Goal: Transaction & Acquisition: Purchase product/service

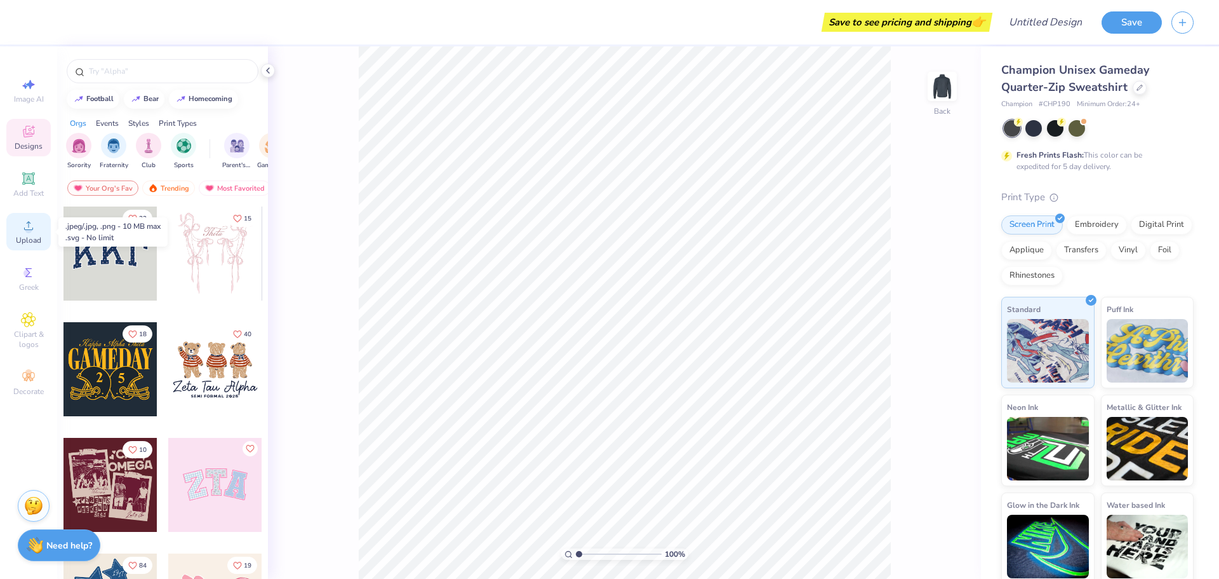
click at [29, 232] on circle at bounding box center [28, 229] width 7 height 7
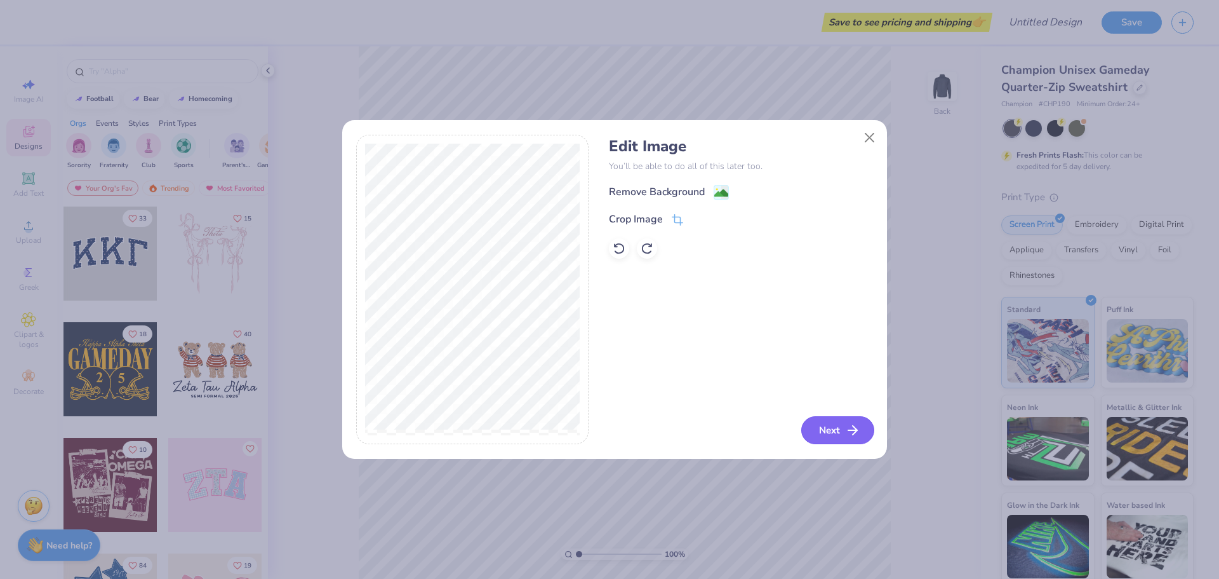
click at [834, 429] on button "Next" at bounding box center [837, 430] width 73 height 28
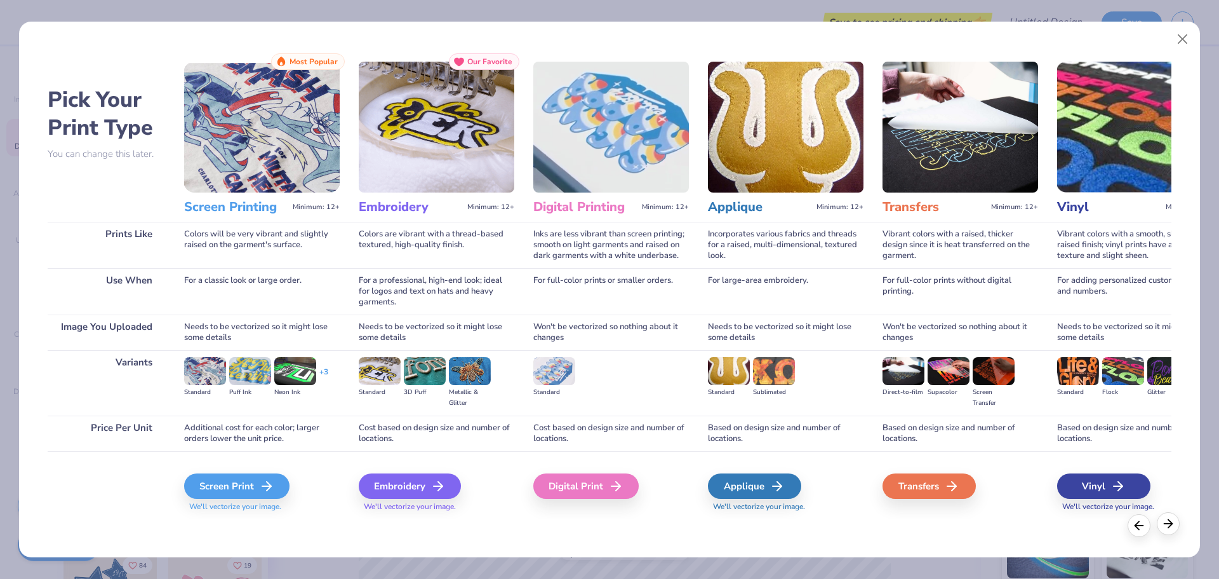
click at [1167, 525] on icon at bounding box center [1168, 523] width 14 height 14
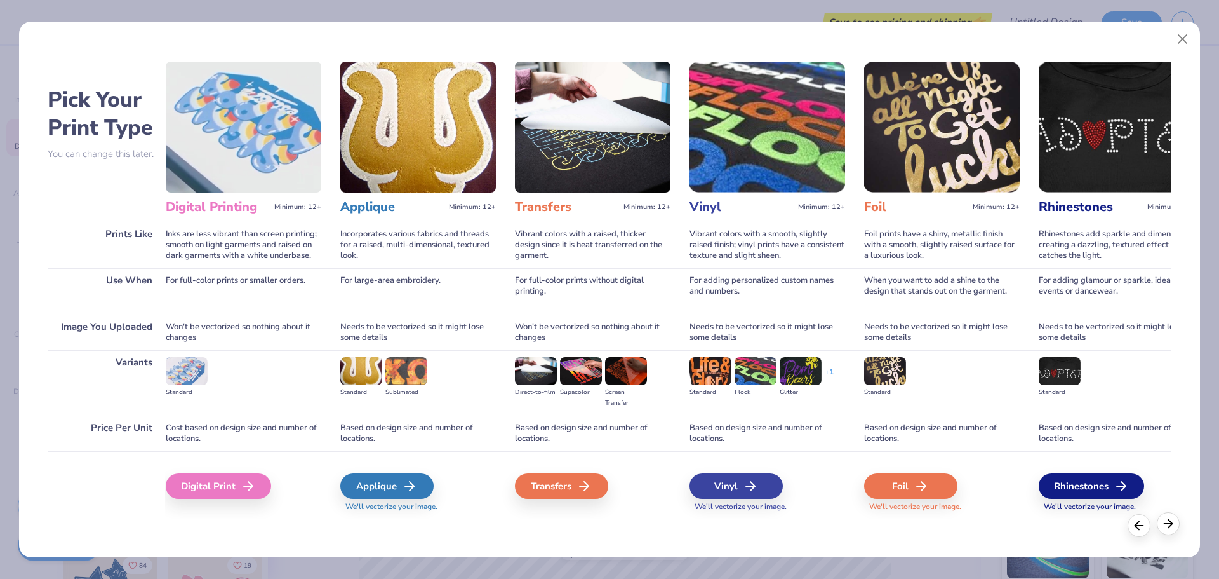
scroll to position [0, 410]
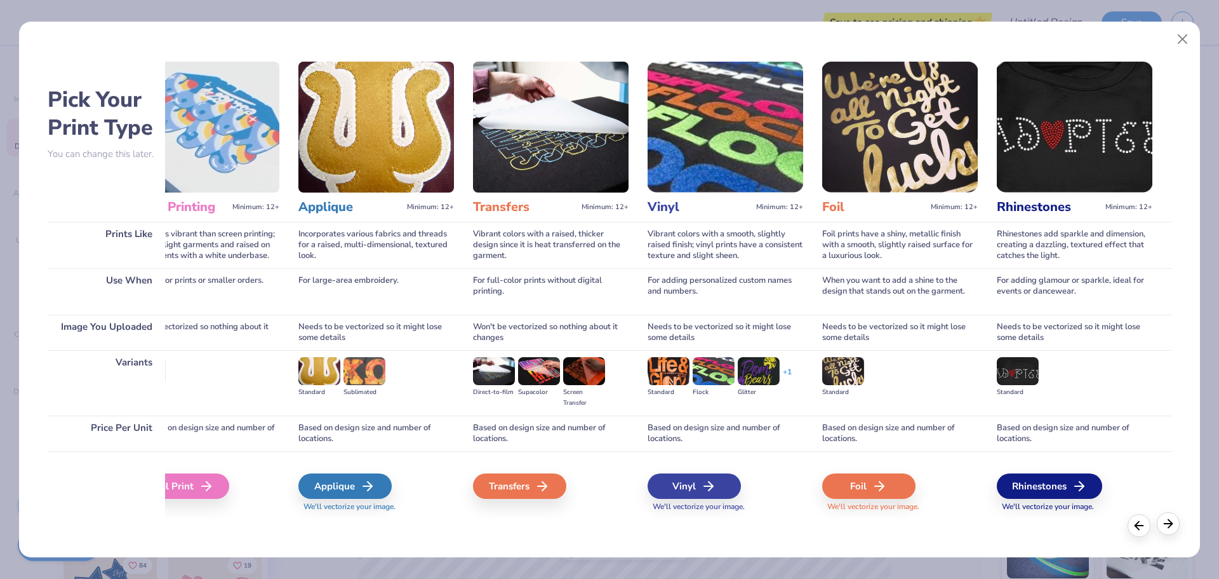
click at [1167, 525] on icon at bounding box center [1168, 523] width 14 height 14
click at [365, 491] on icon at bounding box center [371, 485] width 15 height 15
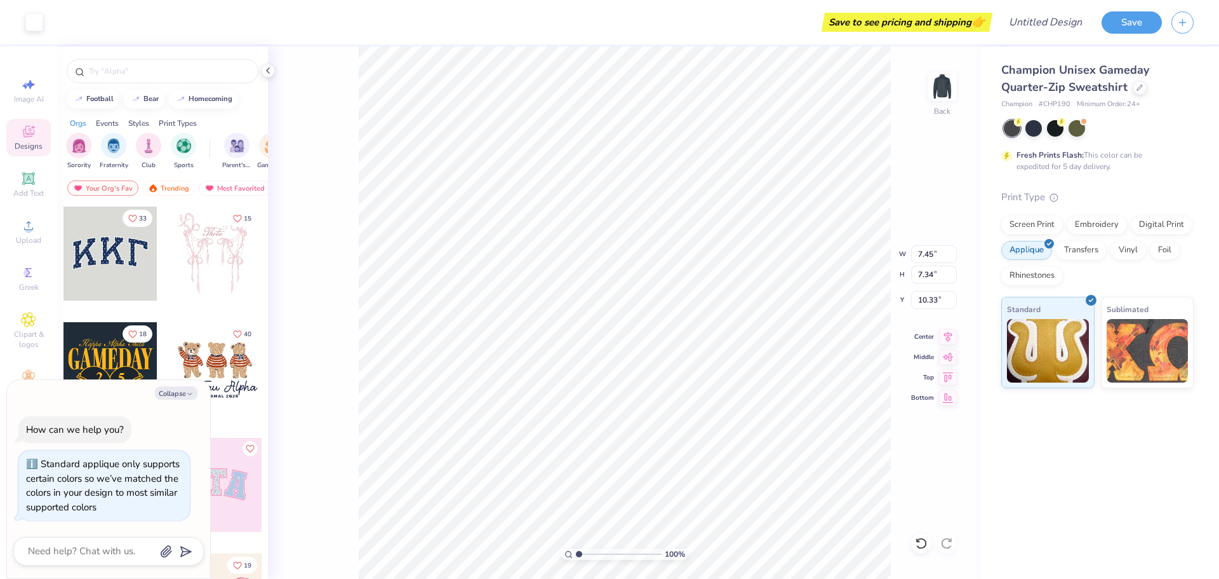
type textarea "x"
type input "3.46"
type textarea "x"
type input "3.82"
type input "3.76"
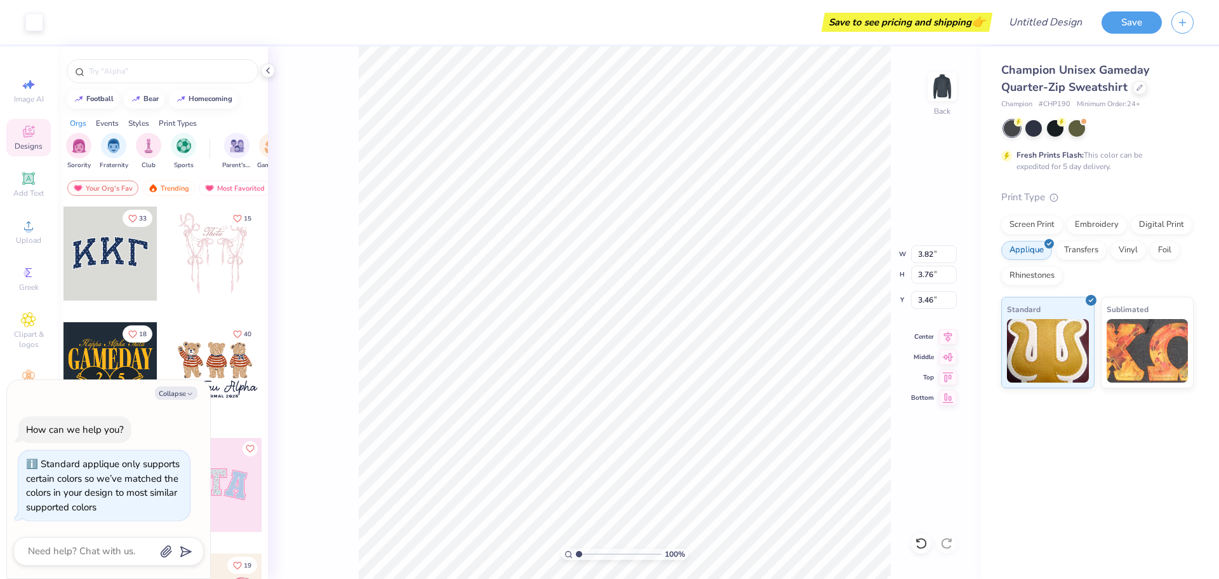
type textarea "x"
type input "3.00"
type textarea "x"
type input "2.52"
type input "2.49"
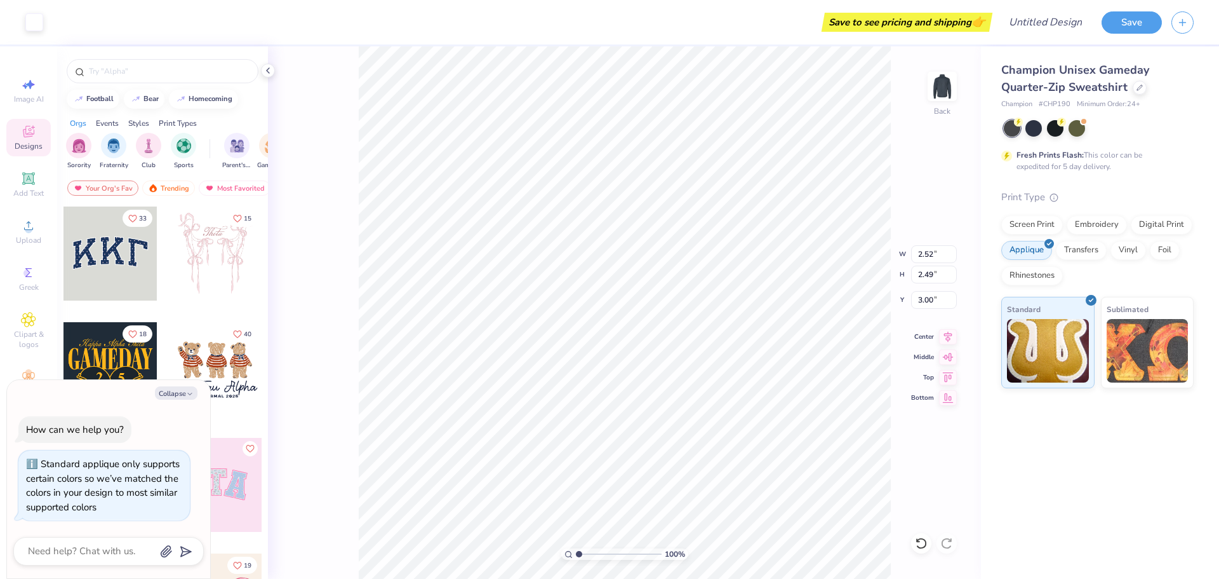
click at [899, 298] on div "100 % Back W 2.52 2.52 " H 2.49 2.49 " Y 3.00 3.00 " Center Middle Top Bottom" at bounding box center [624, 312] width 713 height 532
type textarea "x"
click at [1047, 25] on input "Design Title" at bounding box center [1030, 22] width 124 height 25
type input "C"
type textarea "x"
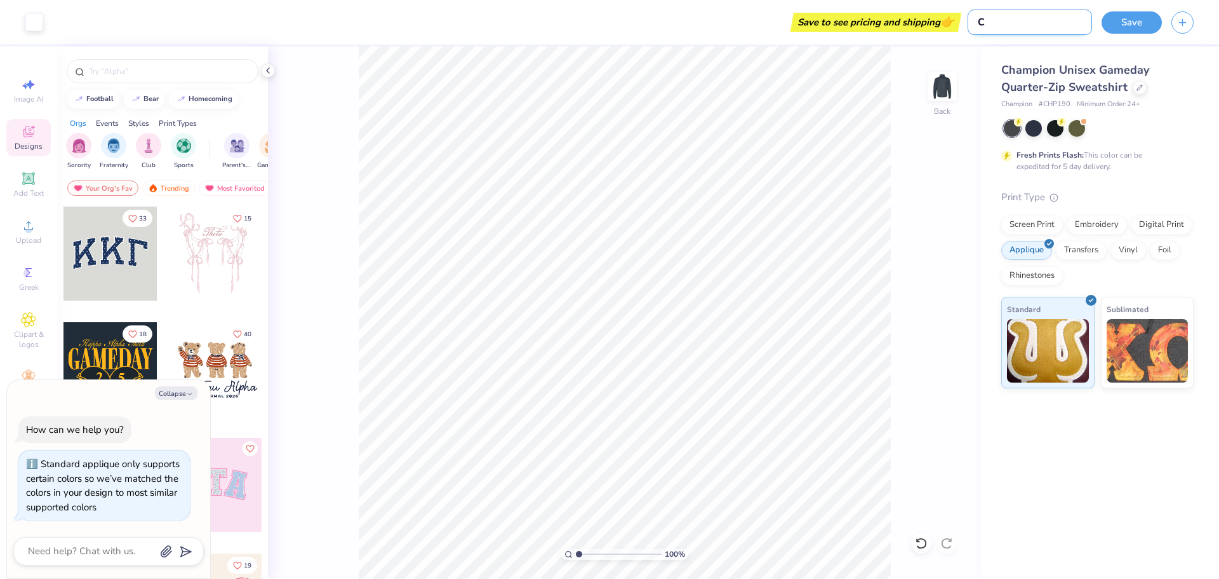
type input "Cl"
type textarea "x"
type input "Cla"
type textarea "x"
type input "Clas"
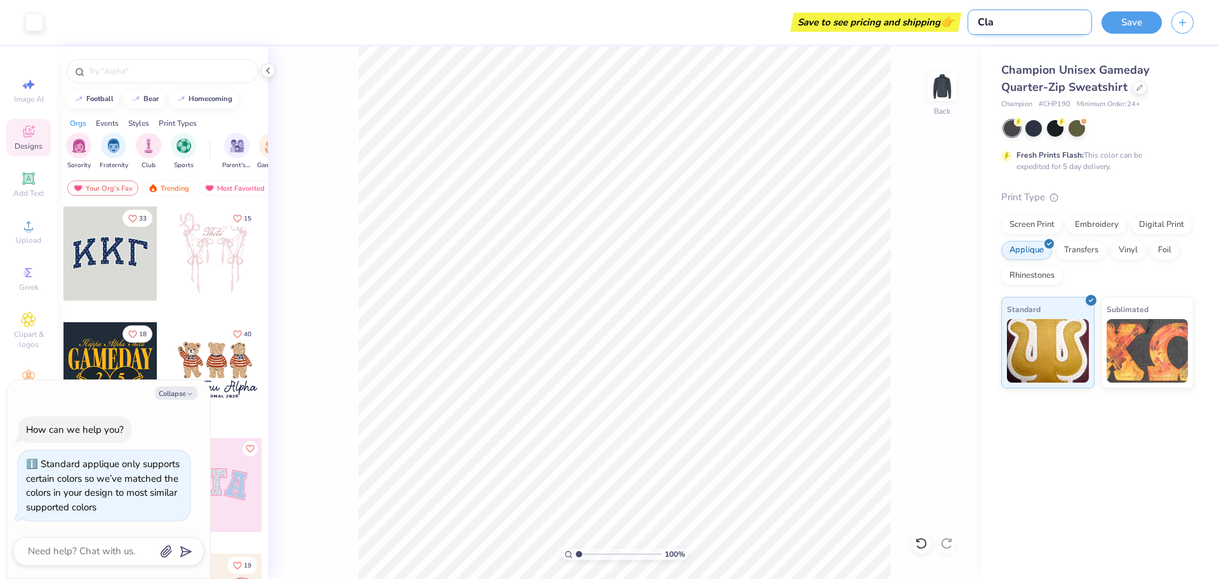
type textarea "x"
type input "Class"
type textarea "x"
type input "Classl"
type textarea "x"
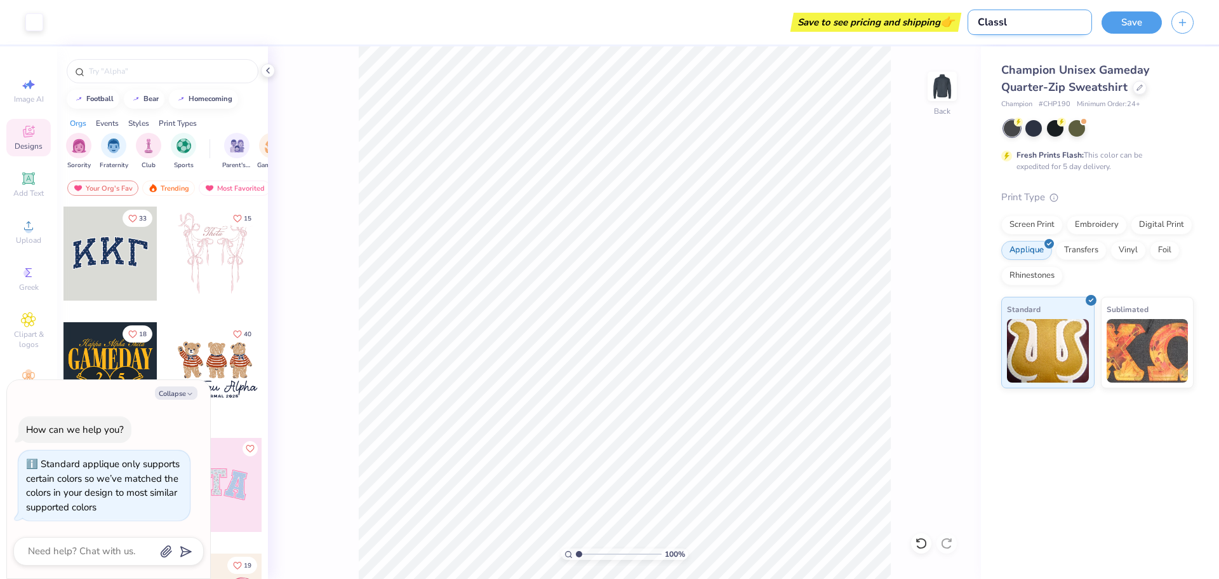
type input "Class"
type textarea "x"
type input "ClassL"
type textarea "x"
type input "ClassLi"
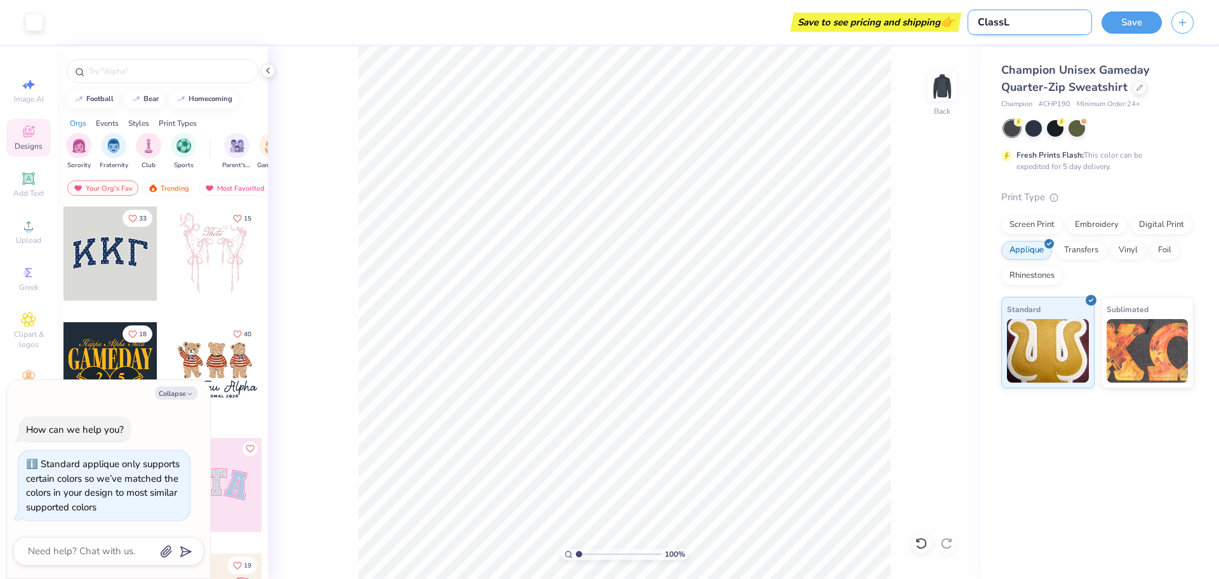
type textarea "x"
type input "ClassLin"
type textarea "x"
type input "ClassLink"
type textarea "x"
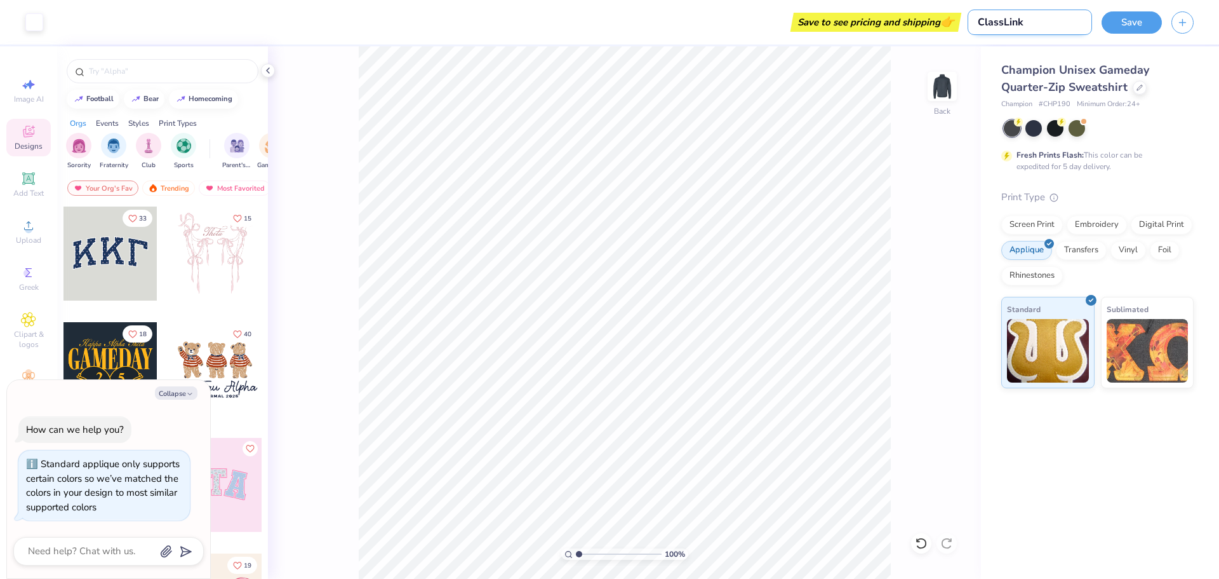
type input "ClassLink"
type textarea "x"
type input "ClassLink"
type textarea "x"
type input "ClassLink1"
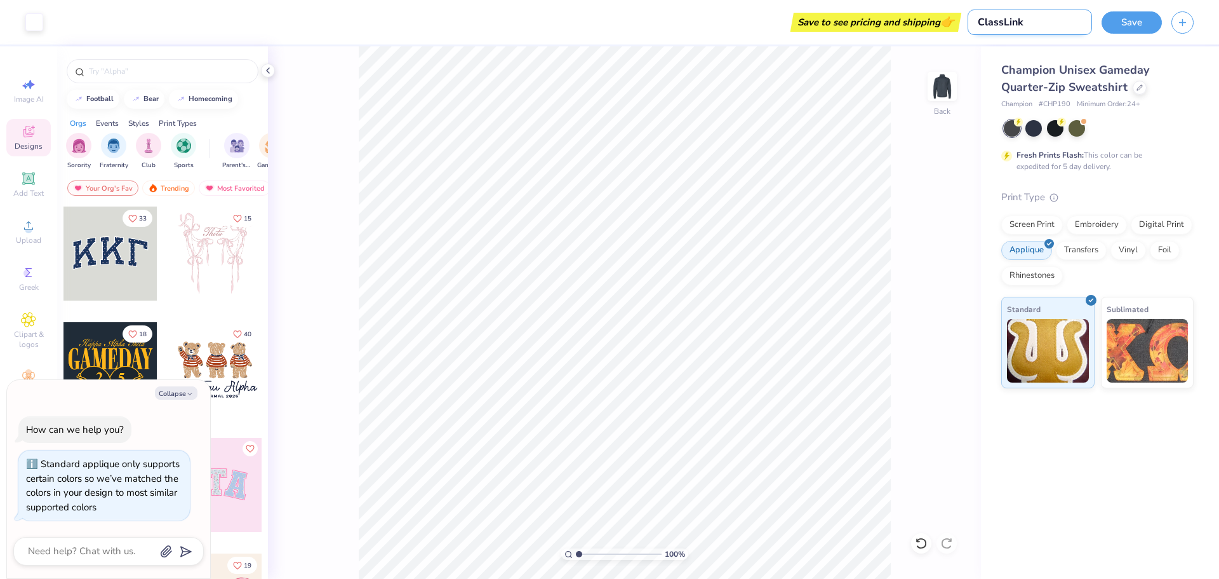
type textarea "x"
type input "ClassLink1"
click at [1116, 22] on button "Save" at bounding box center [1132, 21] width 60 height 22
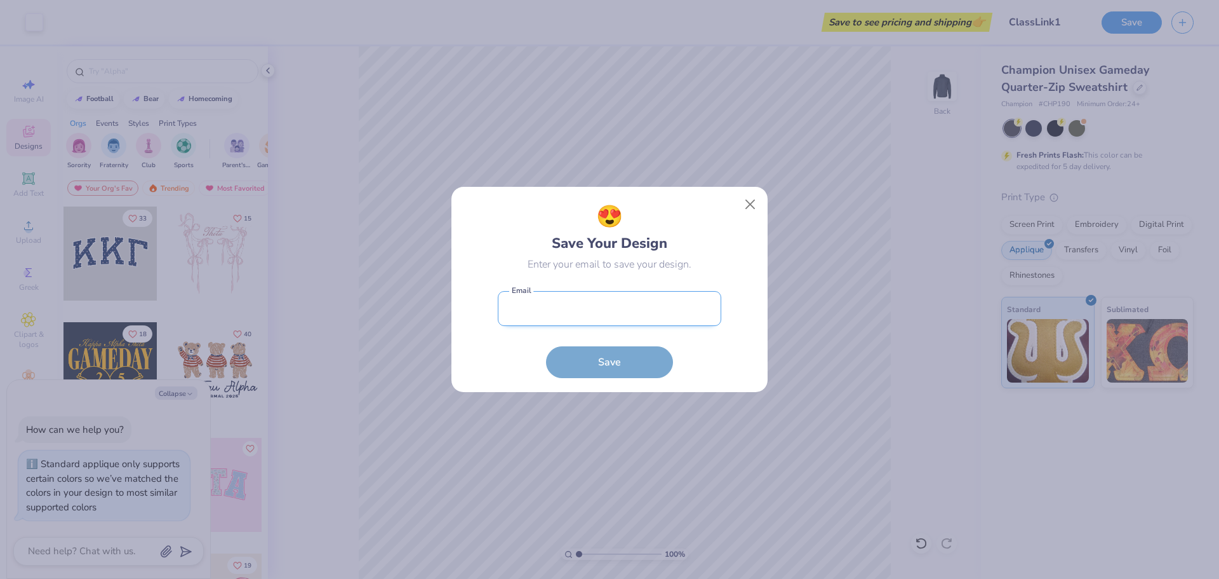
click at [652, 317] on input "email" at bounding box center [610, 308] width 224 height 35
type input "[EMAIL_ADDRESS][DOMAIN_NAME]"
click at [622, 360] on button "Save" at bounding box center [609, 359] width 127 height 32
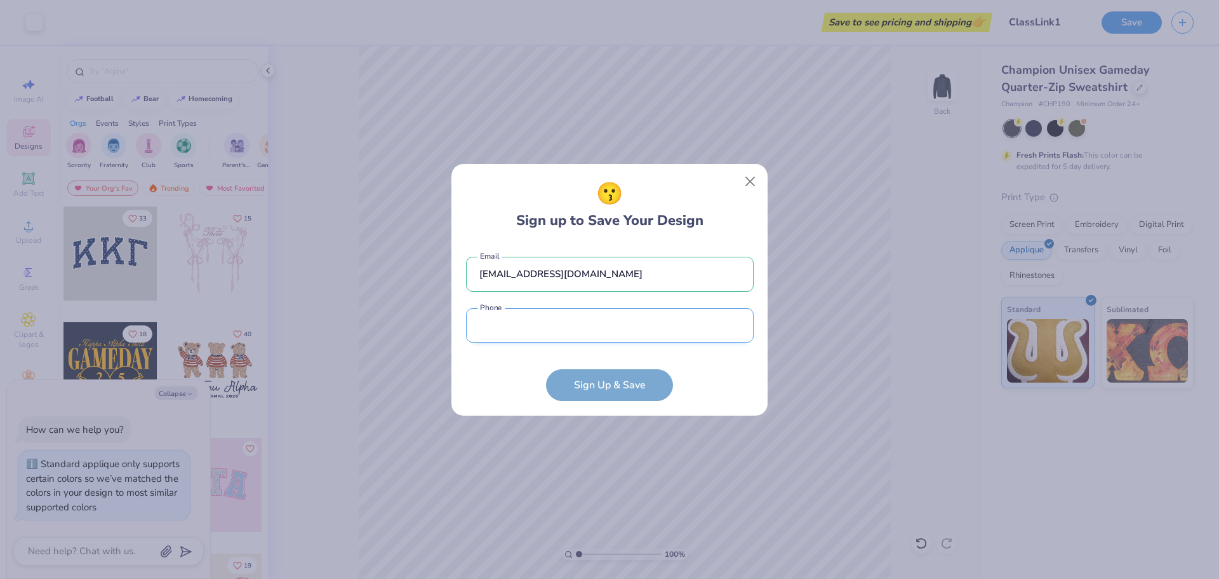
click at [608, 321] on input "tel" at bounding box center [610, 325] width 288 height 35
type input "[PHONE_NUMBER]"
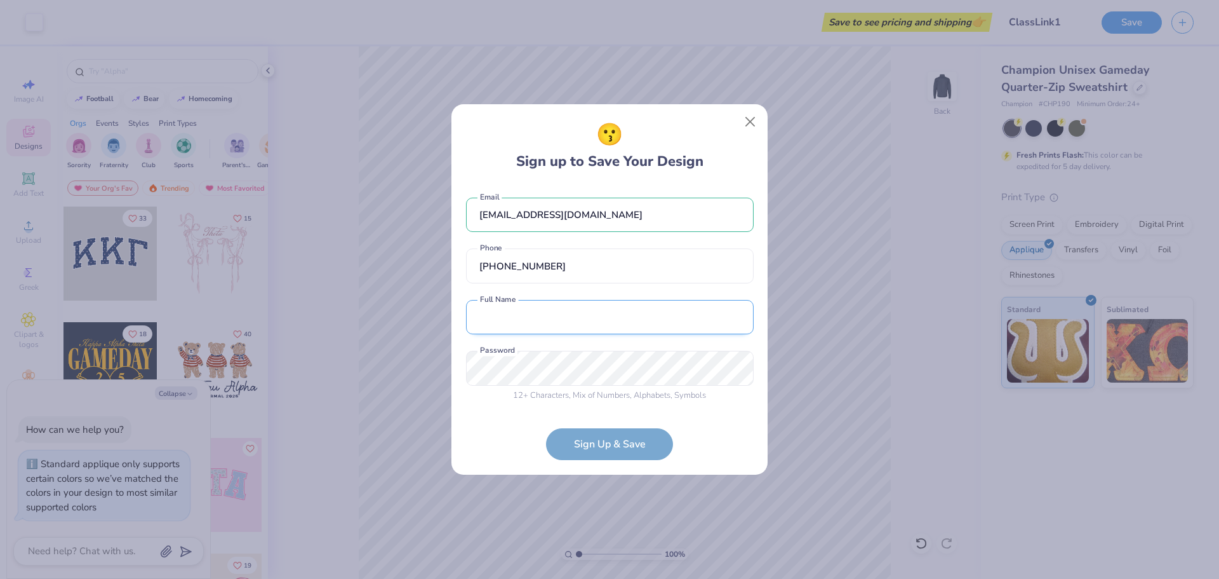
click at [575, 318] on input "text" at bounding box center [610, 317] width 288 height 35
type input "[PERSON_NAME]"
click at [418, 363] on div "😗 Sign up to Save Your Design [EMAIL_ADDRESS][DOMAIN_NAME] Email [PHONE_NUMBER]…" at bounding box center [609, 289] width 1219 height 579
click at [582, 436] on form "[EMAIL_ADDRESS][DOMAIN_NAME] Email [PHONE_NUMBER] Phone [PERSON_NAME] Full Name…" at bounding box center [610, 323] width 288 height 276
click at [559, 406] on div "[EMAIL_ADDRESS][DOMAIN_NAME] Email [PHONE_NUMBER] Phone [PERSON_NAME] Full Name…" at bounding box center [610, 297] width 288 height 224
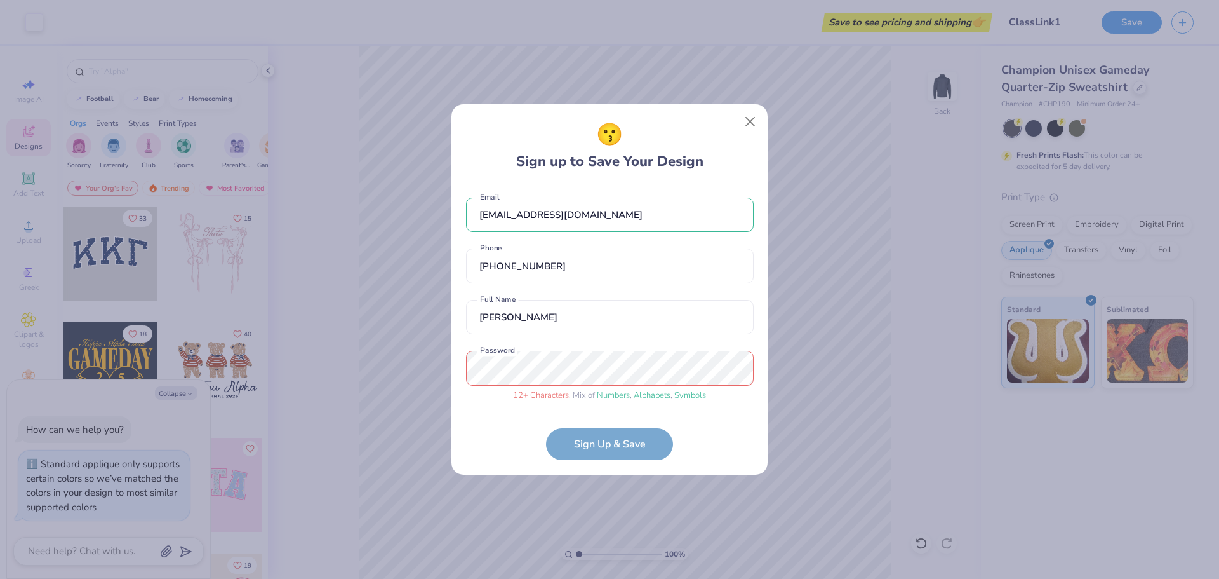
click at [666, 394] on span "Alphabets" at bounding box center [652, 394] width 37 height 11
click at [567, 396] on span "12 + Characters" at bounding box center [541, 394] width 56 height 11
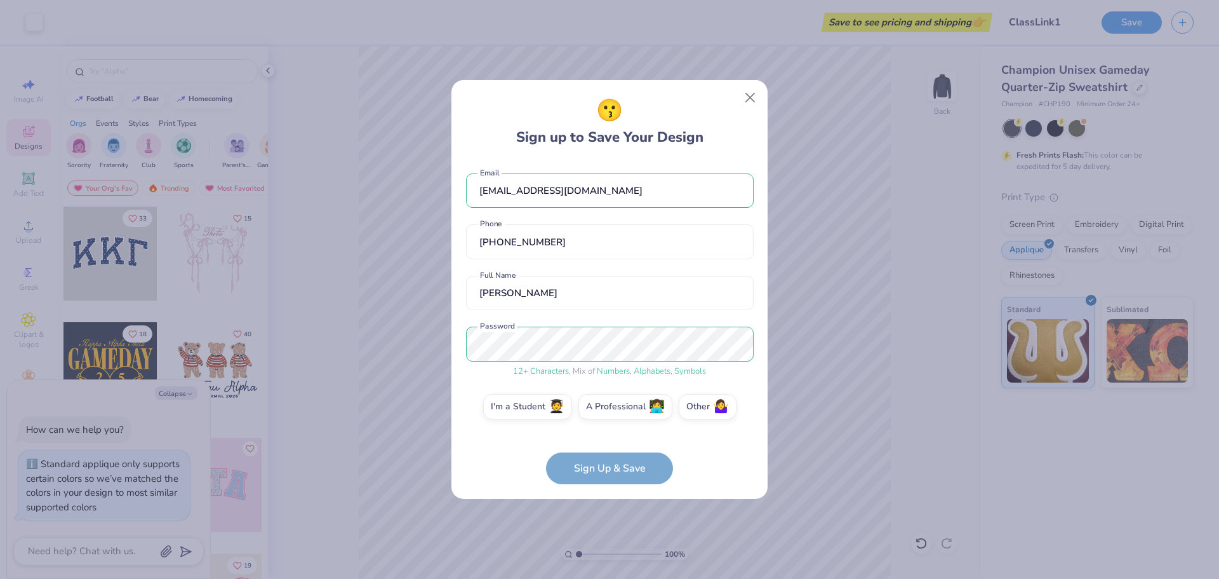
click at [601, 471] on form "[EMAIL_ADDRESS][DOMAIN_NAME] Email [PHONE_NUMBER] Phone [PERSON_NAME] Full Name…" at bounding box center [610, 323] width 288 height 324
click at [617, 406] on label "A Professional 👩‍💻" at bounding box center [626, 404] width 94 height 25
click at [614, 406] on input "A Professional 👩‍💻" at bounding box center [610, 410] width 8 height 8
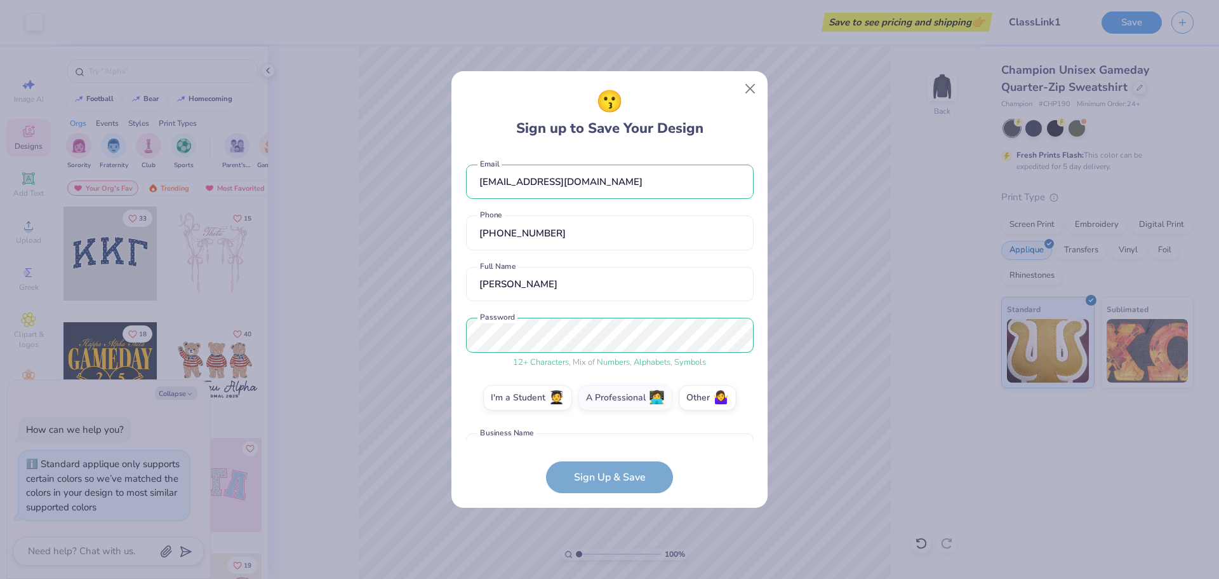
scroll to position [84, 0]
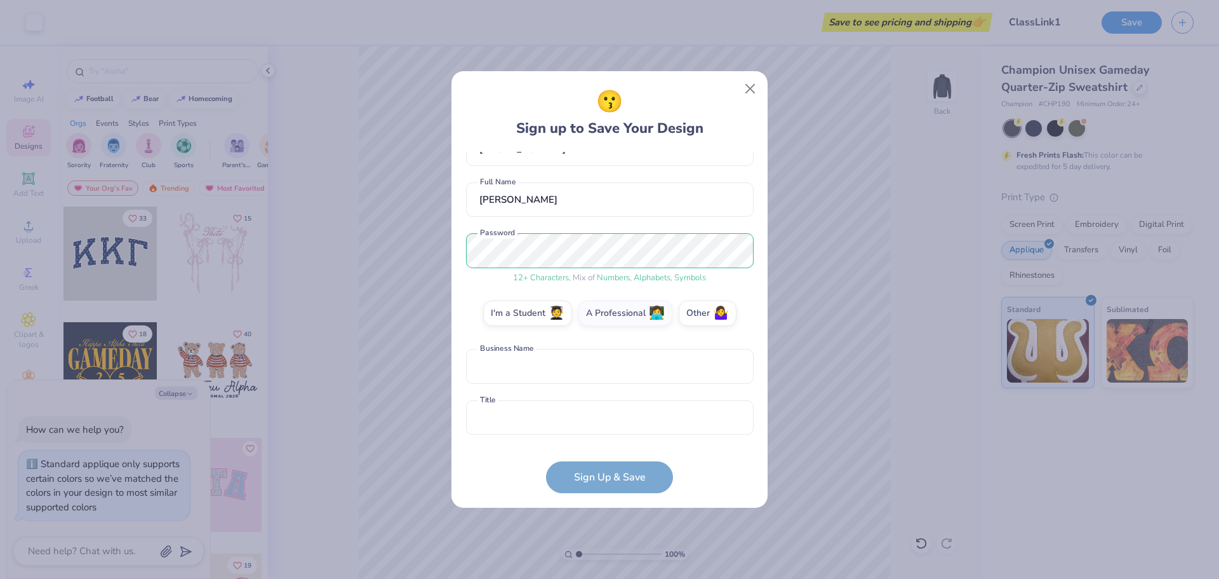
click at [595, 479] on form "[EMAIL_ADDRESS][DOMAIN_NAME] Email [PHONE_NUMBER] Phone [PERSON_NAME] Full Name…" at bounding box center [610, 323] width 288 height 342
click at [551, 363] on input "text" at bounding box center [610, 366] width 288 height 35
type input "ClassLink"
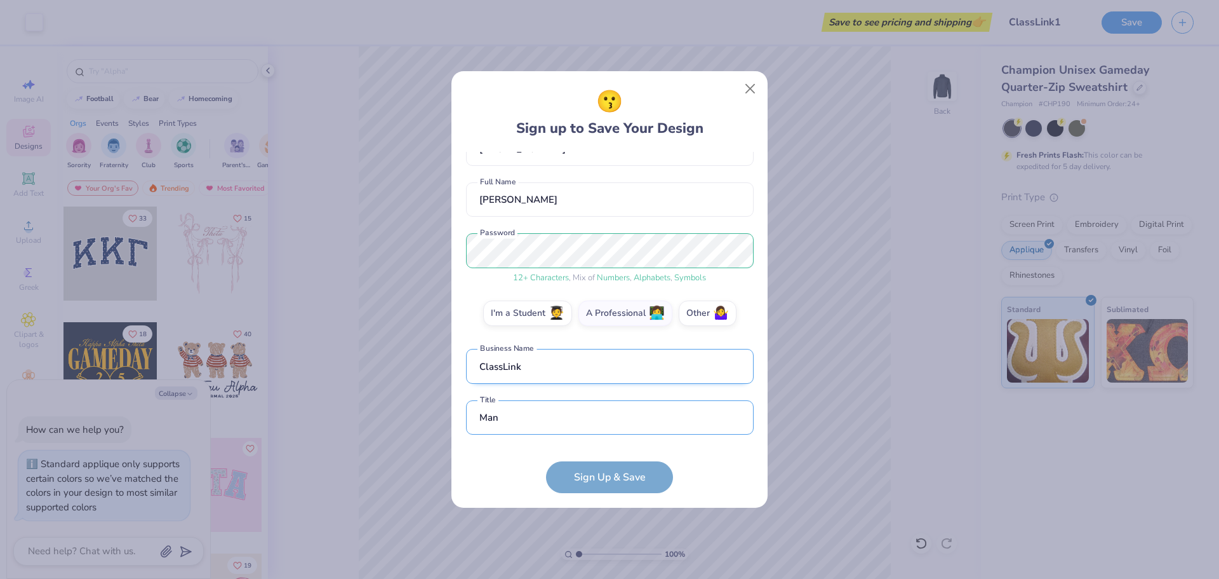
scroll to position [161, 0]
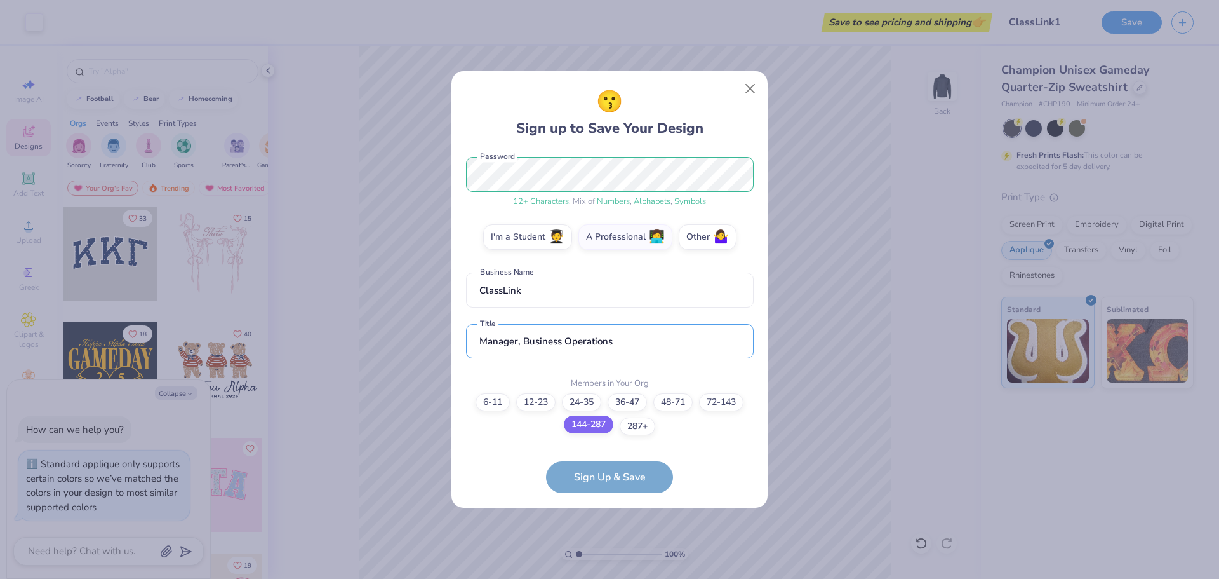
type input "Manager, Business Operations"
click at [593, 429] on label "144-287" at bounding box center [589, 424] width 50 height 18
click at [606, 570] on input "144-287" at bounding box center [610, 574] width 8 height 8
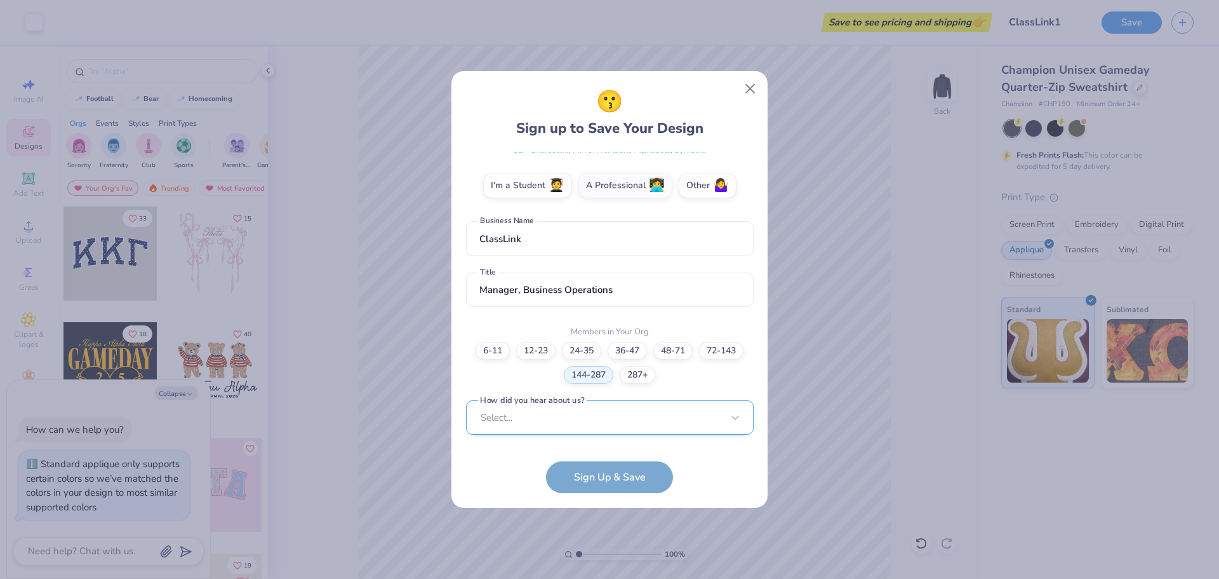
click at [594, 427] on div "Select..." at bounding box center [610, 417] width 288 height 35
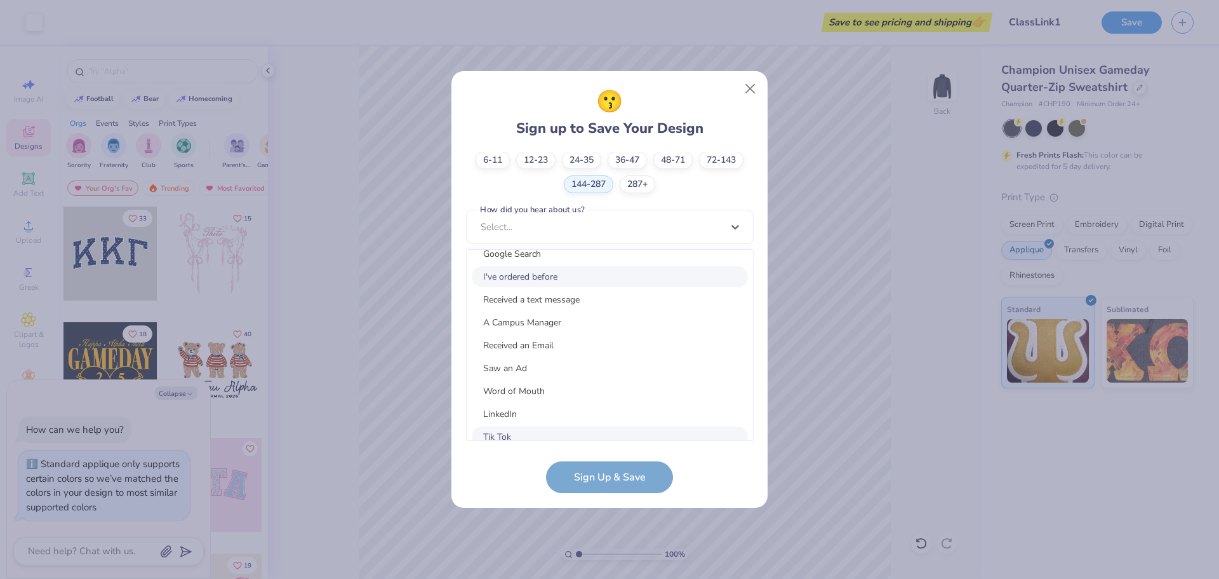
scroll to position [34, 0]
click at [521, 389] on div "Word of Mouth" at bounding box center [610, 391] width 276 height 21
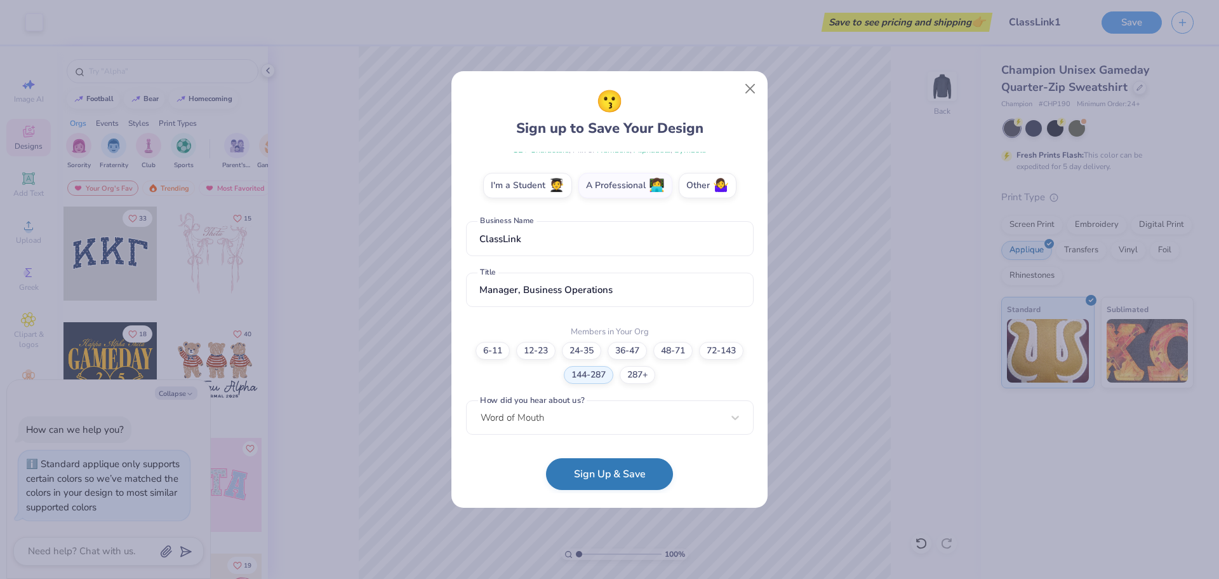
click at [625, 480] on button "Sign Up & Save" at bounding box center [609, 474] width 127 height 32
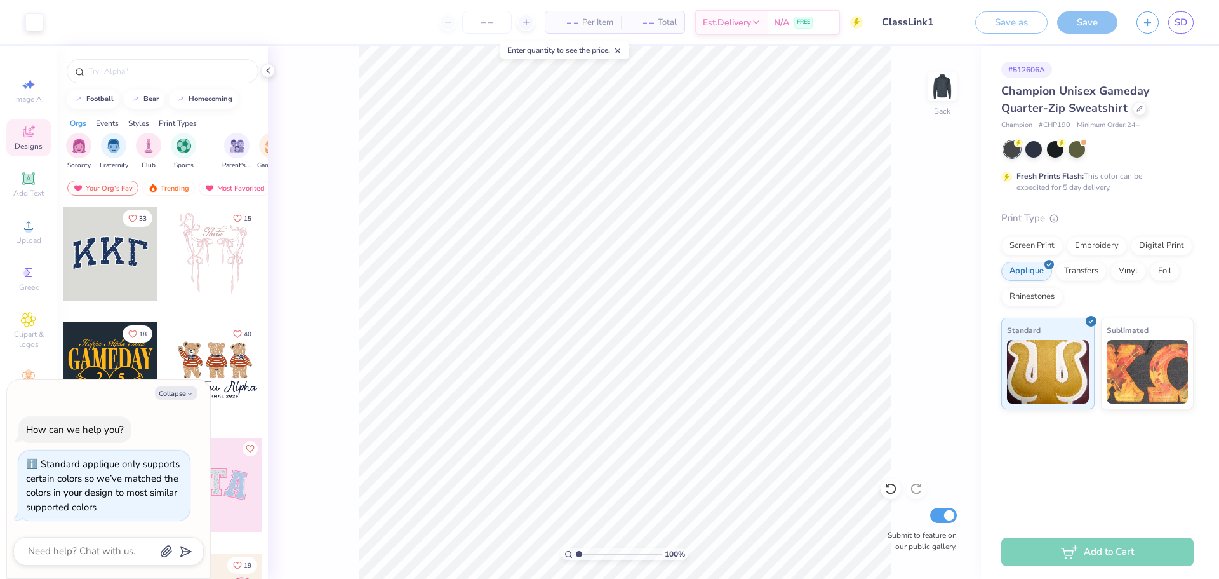
type textarea "x"
click at [1067, 558] on div "Add to Cart" at bounding box center [1097, 551] width 192 height 29
click at [514, 24] on div at bounding box center [486, 22] width 95 height 23
click at [523, 22] on line at bounding box center [525, 22] width 5 height 0
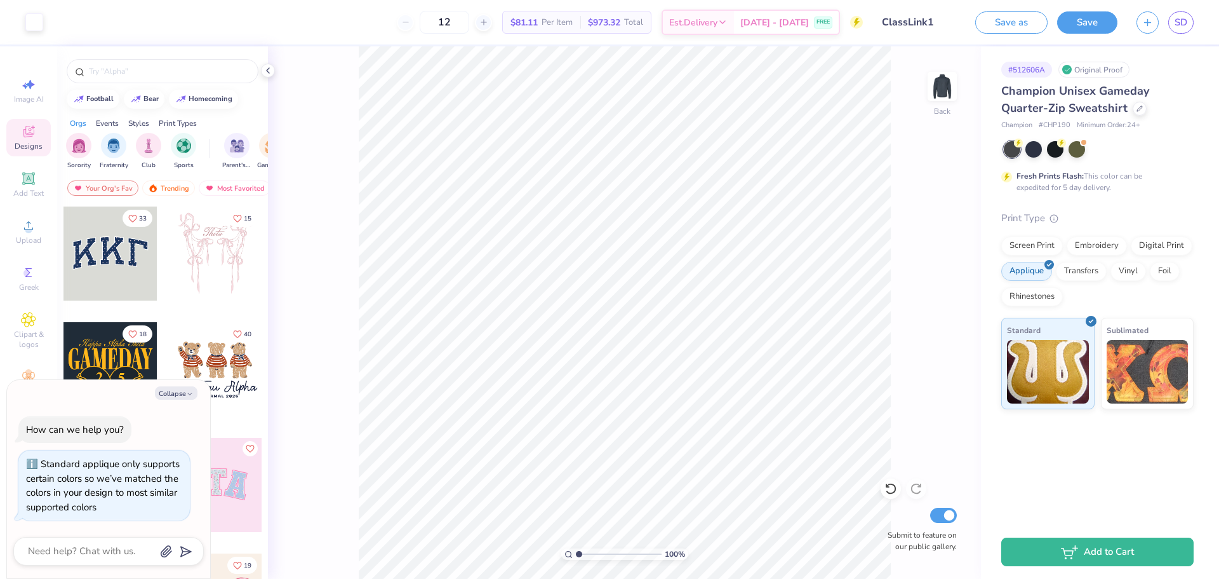
click at [418, 21] on div "12" at bounding box center [444, 22] width 95 height 23
drag, startPoint x: 471, startPoint y: 21, endPoint x: 446, endPoint y: 22, distance: 24.1
click at [448, 22] on input "12" at bounding box center [445, 22] width 50 height 23
click at [382, 28] on div "12 $81.11 Per Item $973.32 Total Est. Delivery [DATE] - [DATE] FREE" at bounding box center [458, 22] width 810 height 44
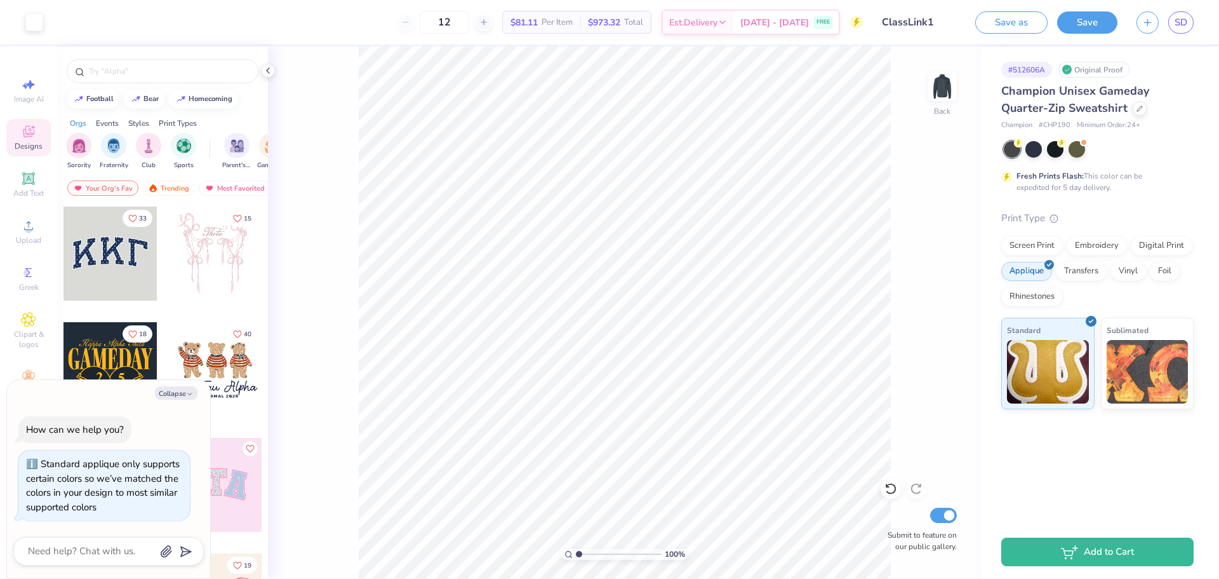
drag, startPoint x: 470, startPoint y: 17, endPoint x: 412, endPoint y: 16, distance: 58.4
click at [412, 16] on div "12" at bounding box center [444, 22] width 95 height 23
drag, startPoint x: 461, startPoint y: 22, endPoint x: 424, endPoint y: 20, distance: 36.9
click at [424, 20] on div "25" at bounding box center [437, 22] width 95 height 23
type input "12"
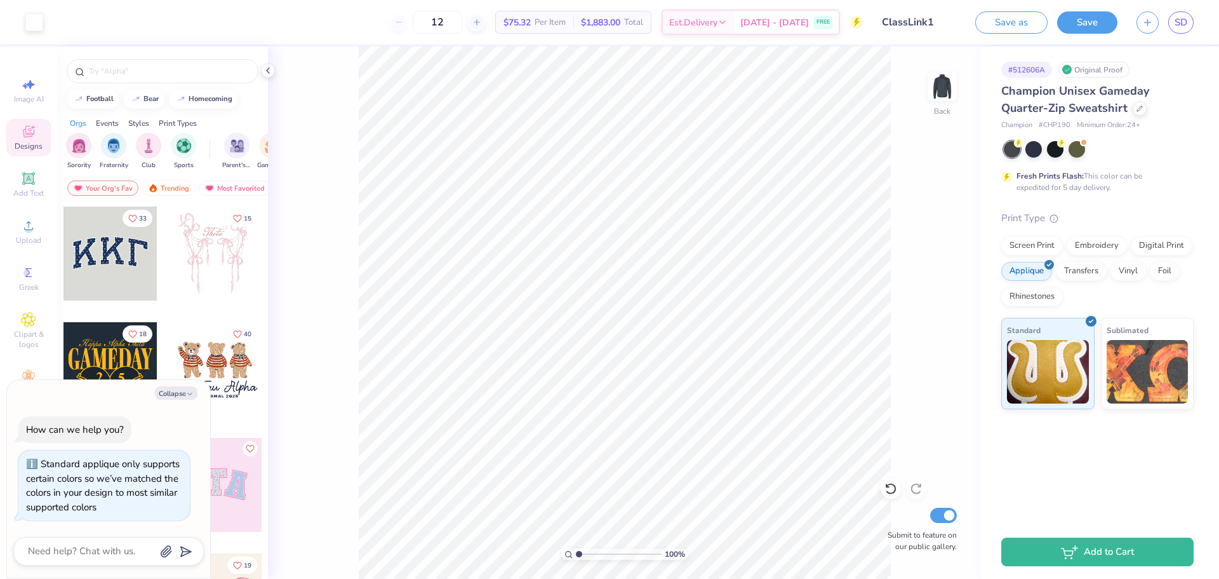
click at [335, 22] on div "12 $75.32 Per Item $1,883.00 Total Est. Delivery [DATE] - [DATE] FREE" at bounding box center [458, 22] width 810 height 44
